Goal: Information Seeking & Learning: Stay updated

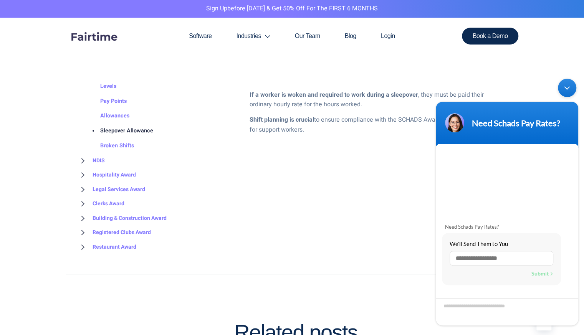
click at [564, 90] on div "Minimize live chat window" at bounding box center [567, 88] width 18 height 18
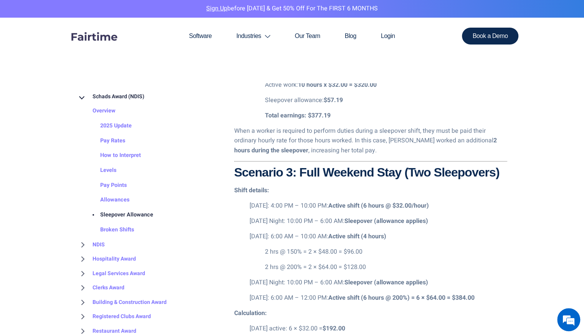
scroll to position [1326, 0]
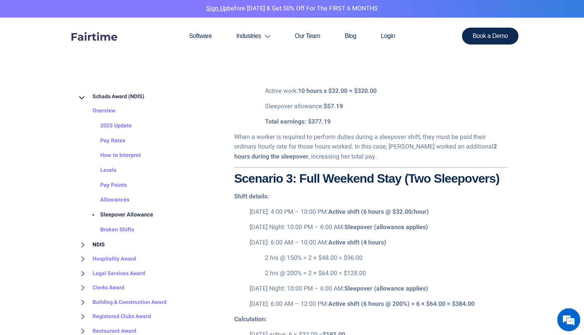
click at [83, 244] on link "NDIS" at bounding box center [91, 244] width 28 height 15
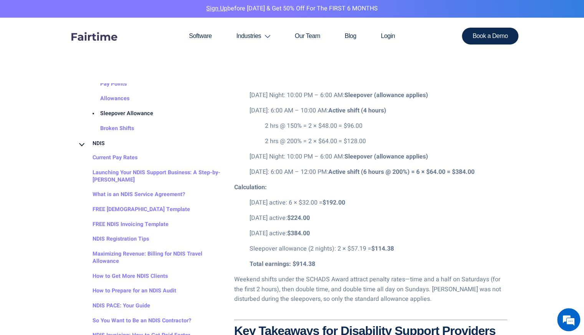
scroll to position [104, 0]
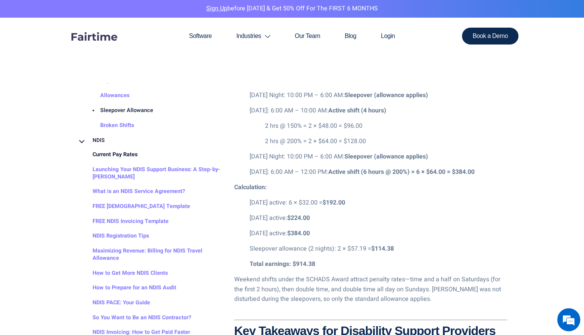
click at [131, 159] on link "Current Pay Rates" at bounding box center [107, 154] width 60 height 15
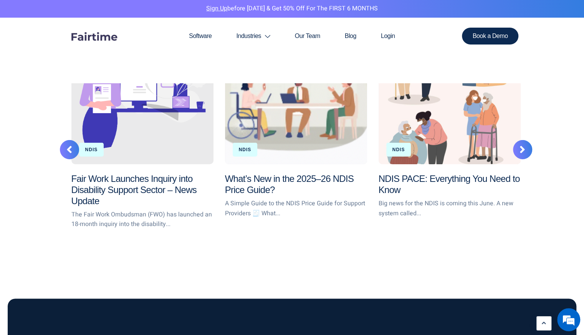
scroll to position [1360, 0]
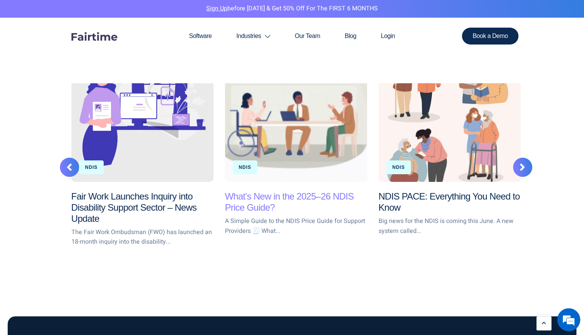
click at [271, 191] on link "What’s New in the 2025–26 NDIS Price Guide?" at bounding box center [289, 202] width 129 height 22
